Goal: Information Seeking & Learning: Understand process/instructions

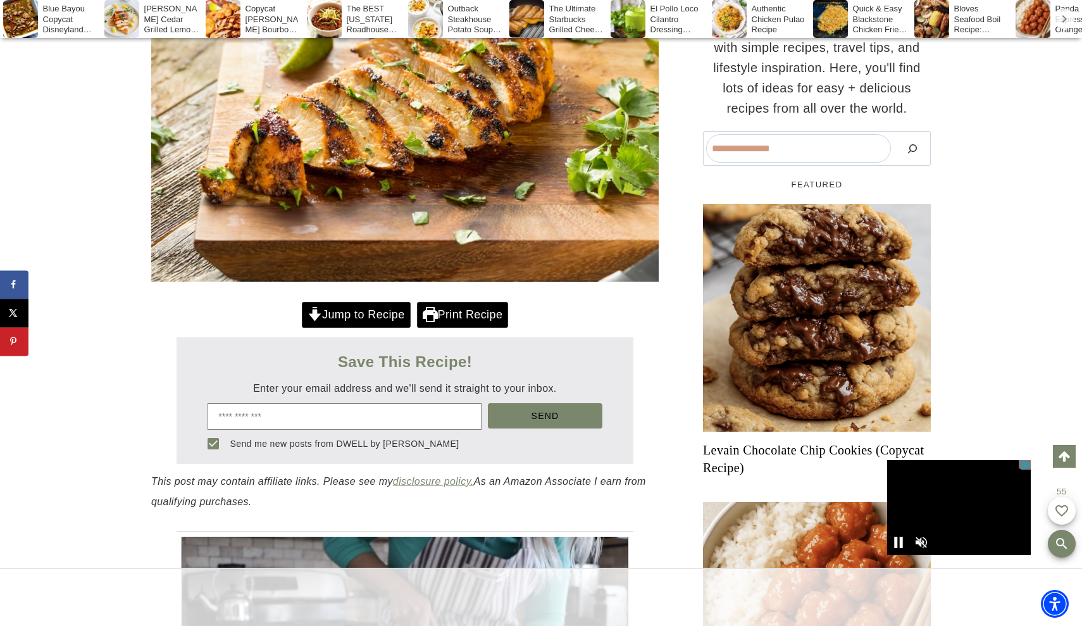
click at [371, 312] on link "Jump to Recipe" at bounding box center [356, 315] width 109 height 26
